Goal: Find specific page/section

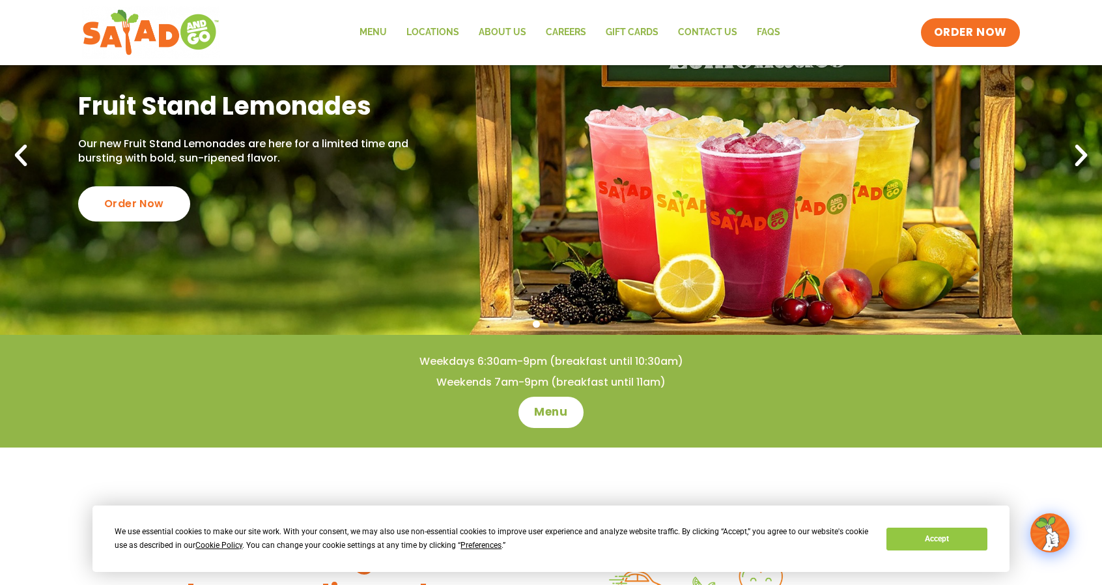
scroll to position [195, 0]
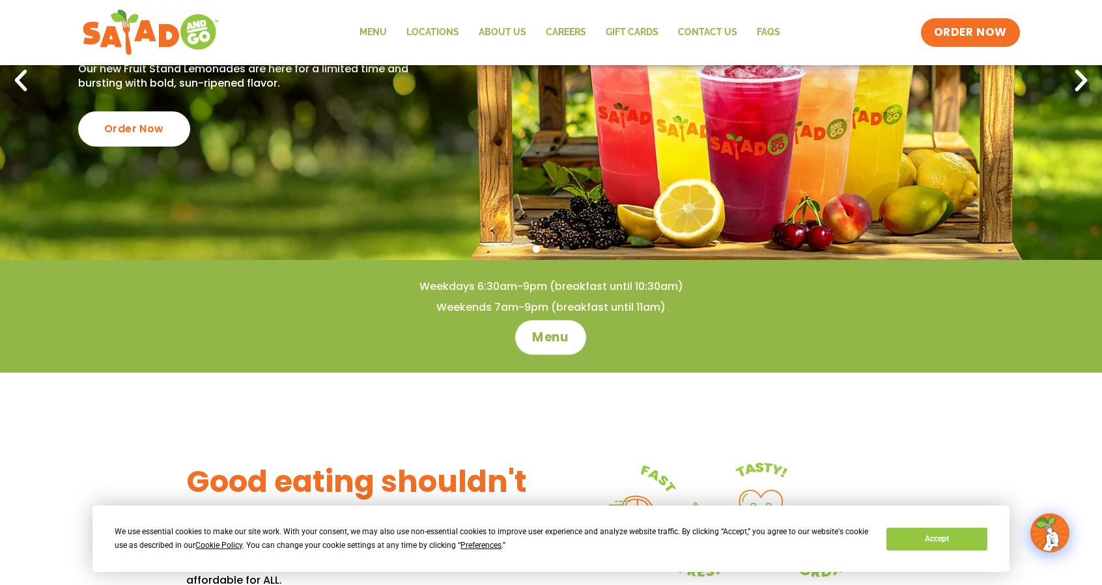
click at [550, 341] on span "Menu" at bounding box center [551, 337] width 37 height 17
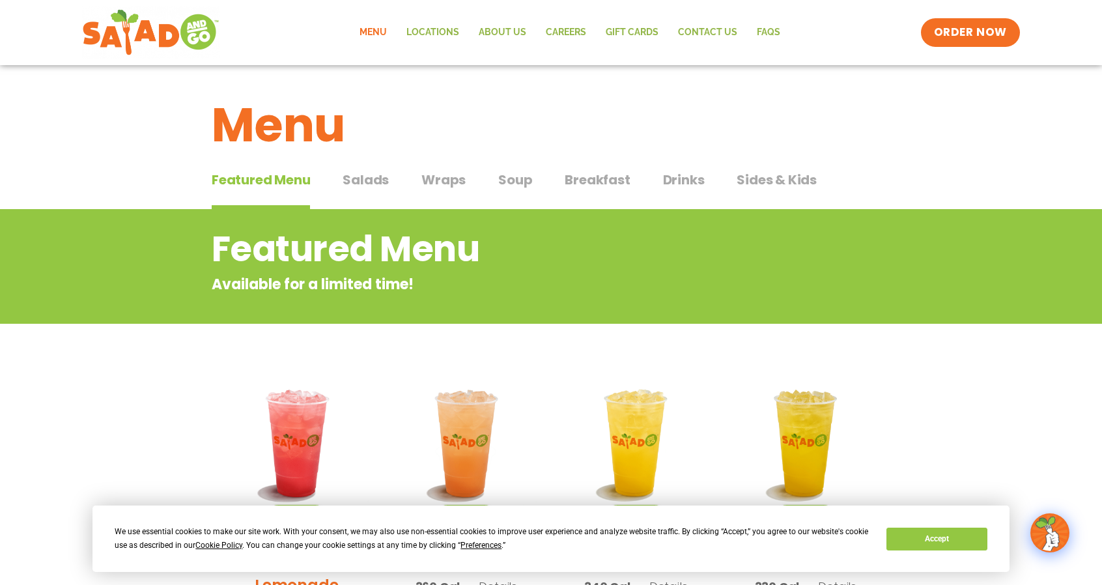
click at [516, 178] on span "Soup" at bounding box center [515, 180] width 34 height 20
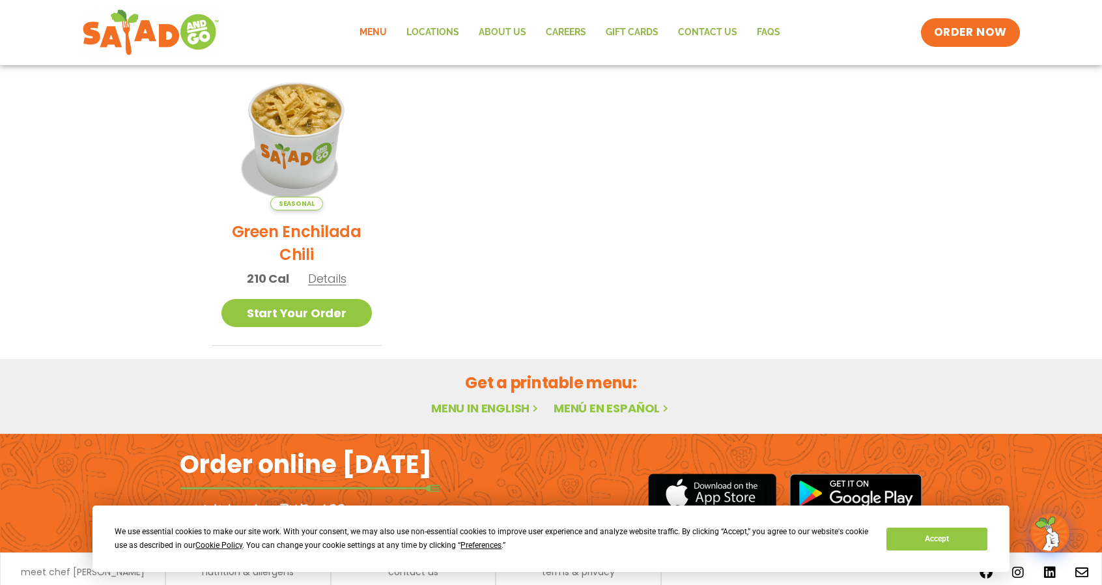
scroll to position [404, 0]
